Goal: Task Accomplishment & Management: Complete application form

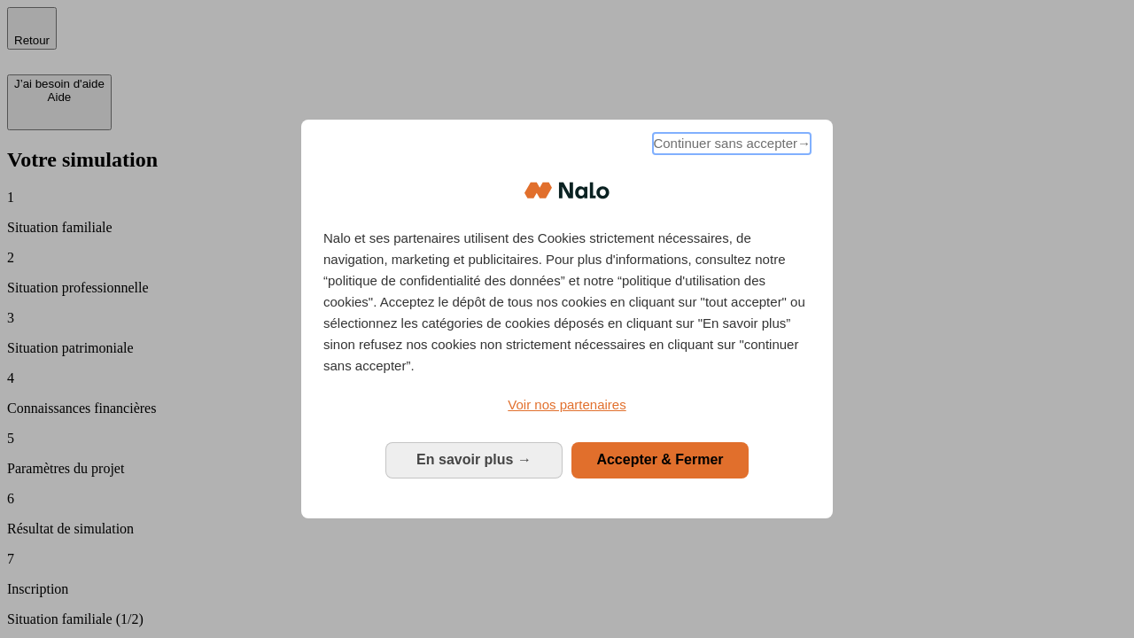
click at [730, 146] on span "Continuer sans accepter →" at bounding box center [732, 143] width 158 height 21
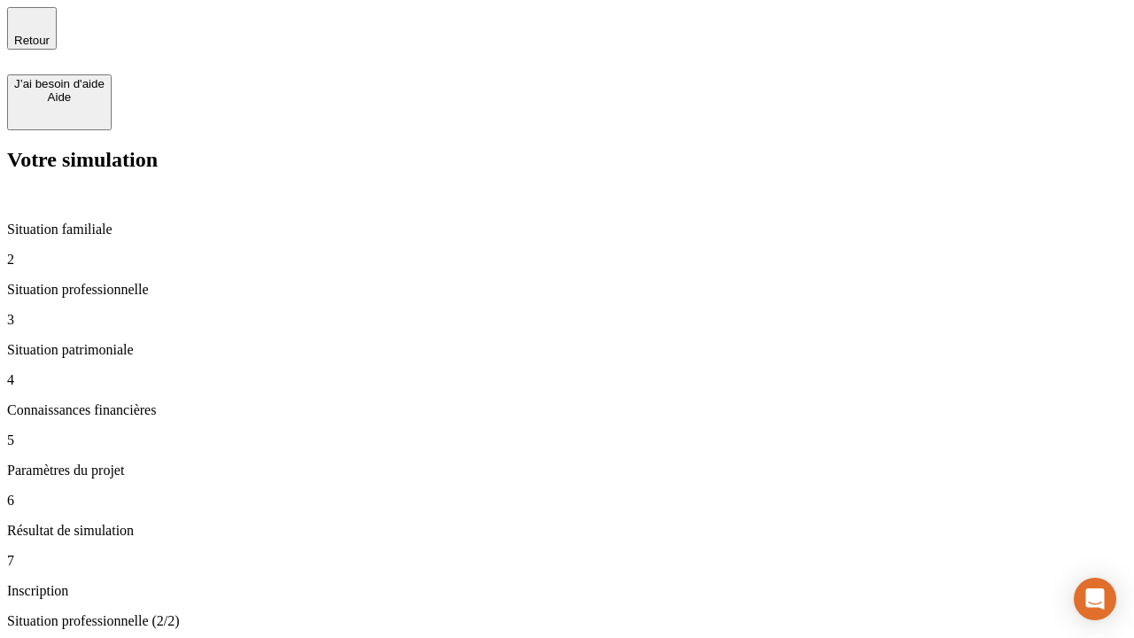
type input "30 000"
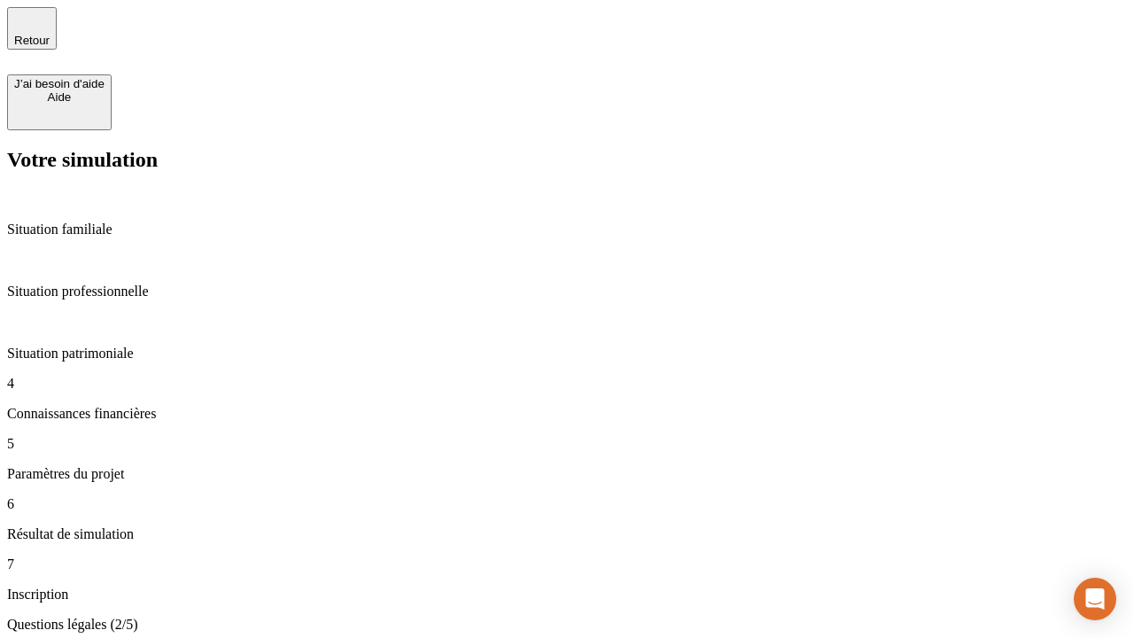
scroll to position [4, 0]
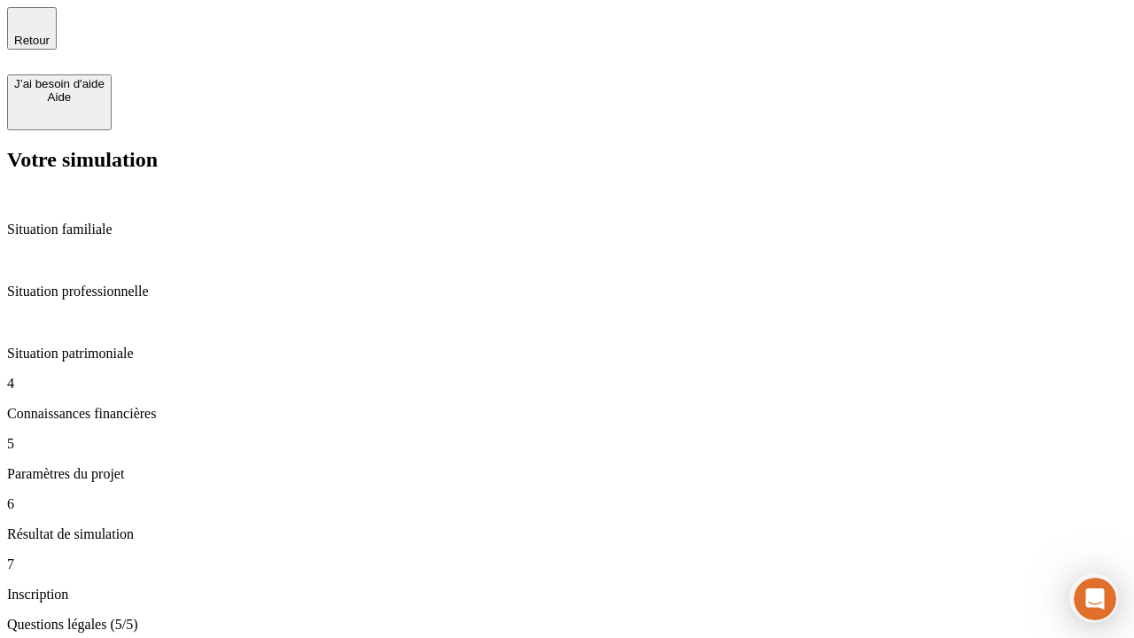
type input "25"
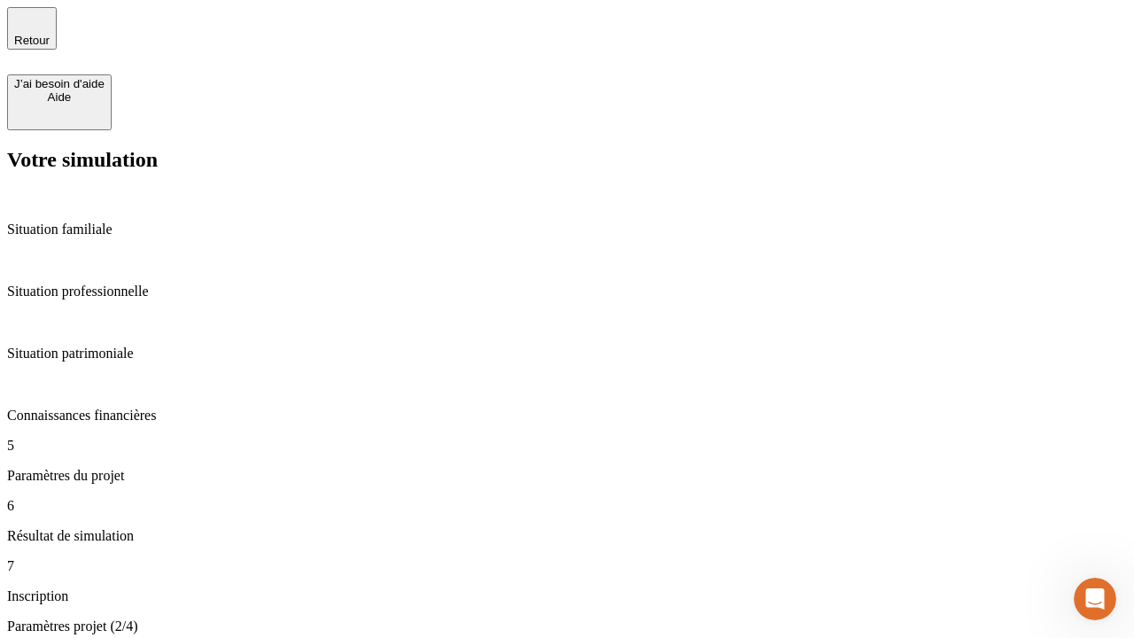
type input "64"
type input "1 000"
type input "640"
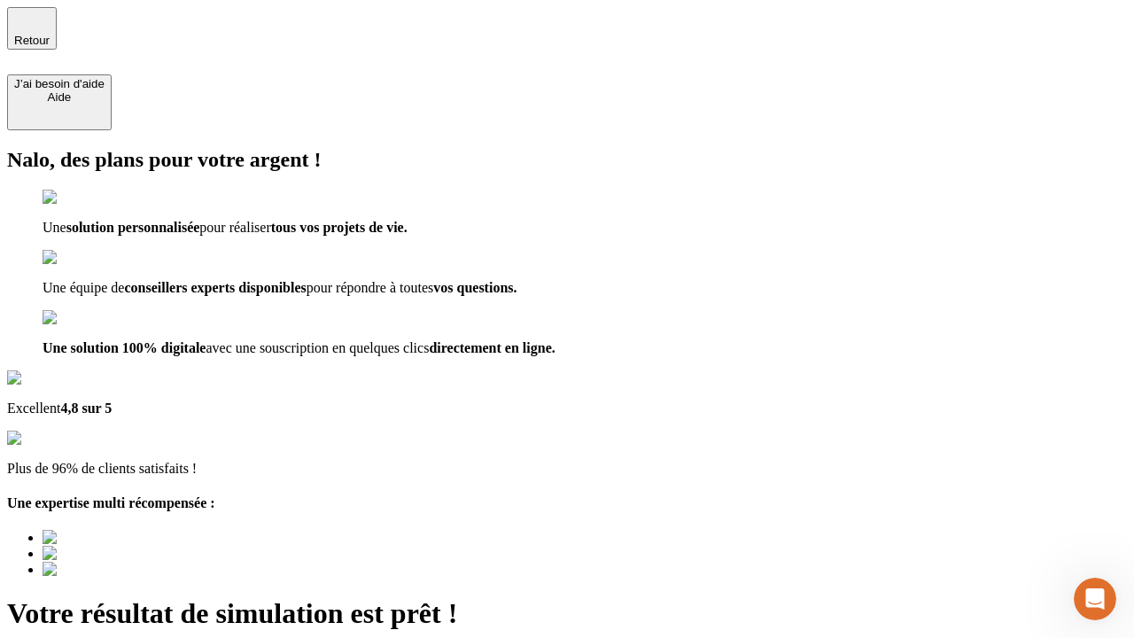
type input "[EMAIL_ADDRESS][PERSON_NAME][DOMAIN_NAME]"
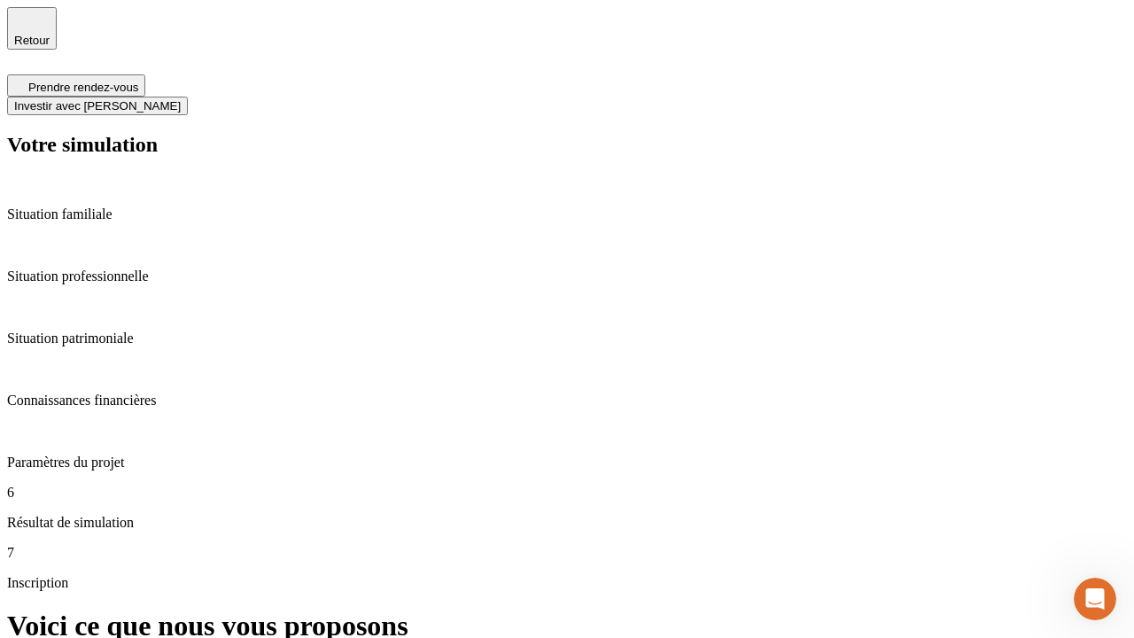
click at [181, 99] on span "Investir avec [PERSON_NAME]" at bounding box center [97, 105] width 167 height 13
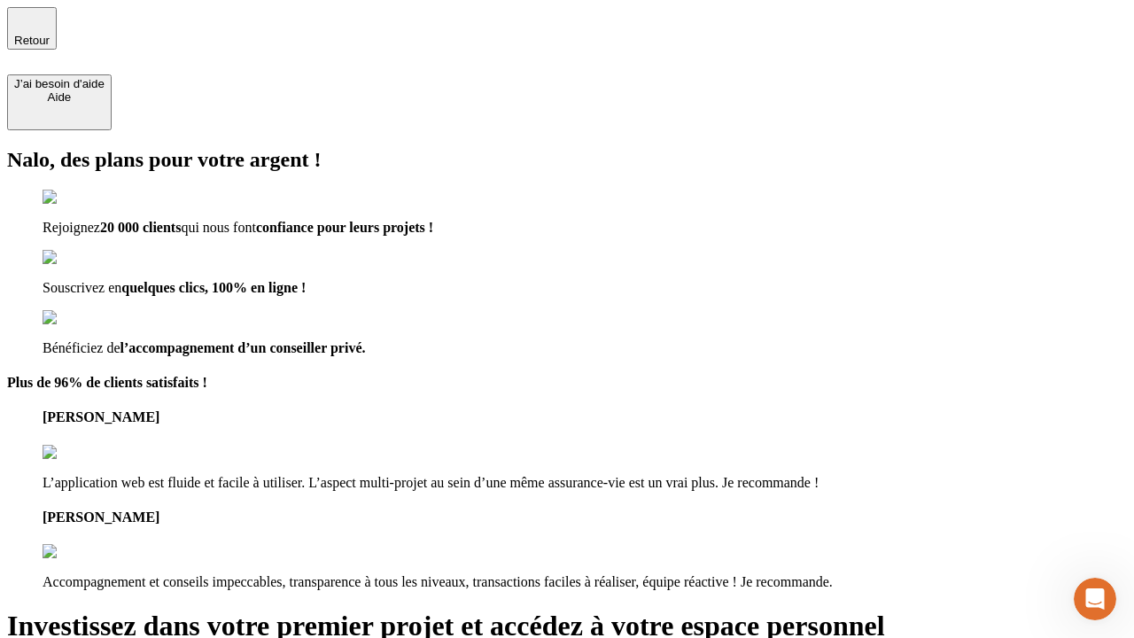
type input "[EMAIL_ADDRESS][PERSON_NAME][DOMAIN_NAME]"
